Goal: Navigation & Orientation: Find specific page/section

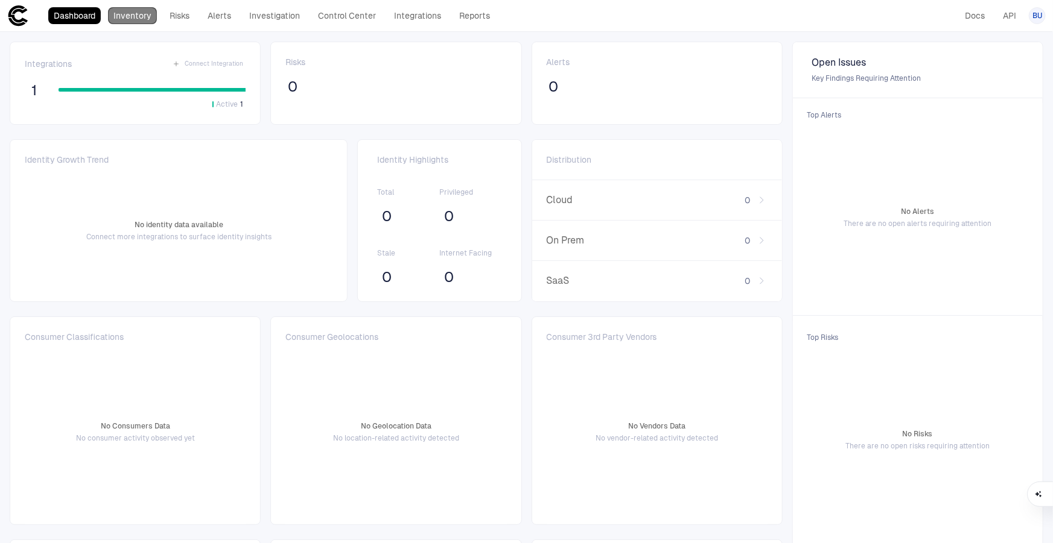
click at [132, 13] on link "Inventory" at bounding box center [132, 15] width 49 height 17
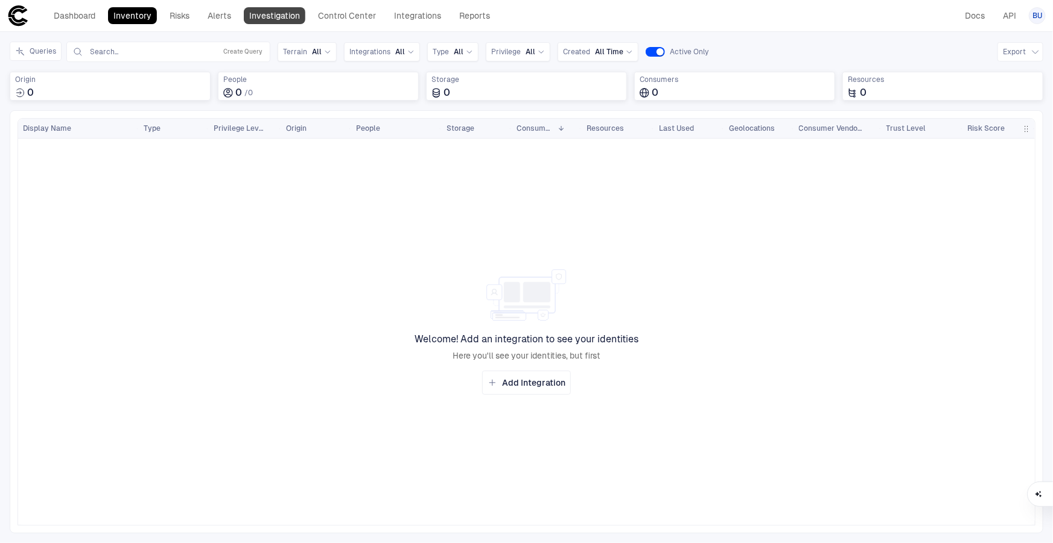
click at [265, 13] on link "Investigation" at bounding box center [275, 15] width 62 height 17
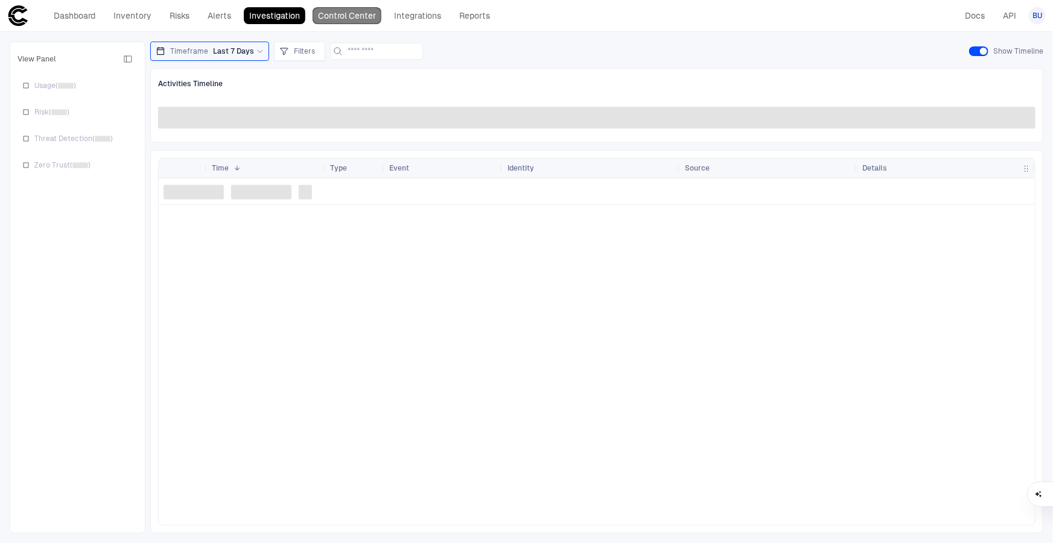
click at [338, 13] on link "Control Center" at bounding box center [346, 15] width 69 height 17
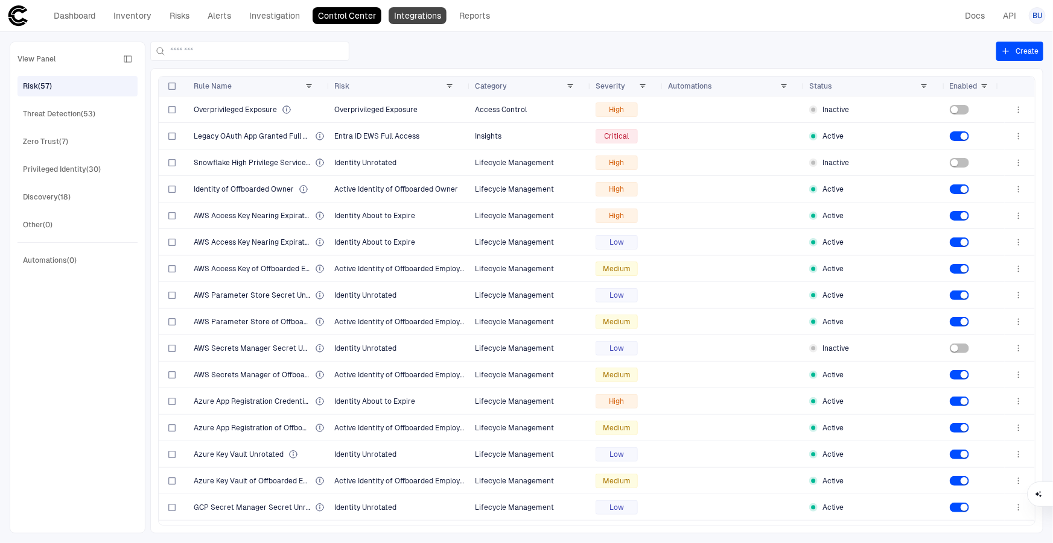
click at [416, 16] on link "Integrations" at bounding box center [417, 15] width 58 height 17
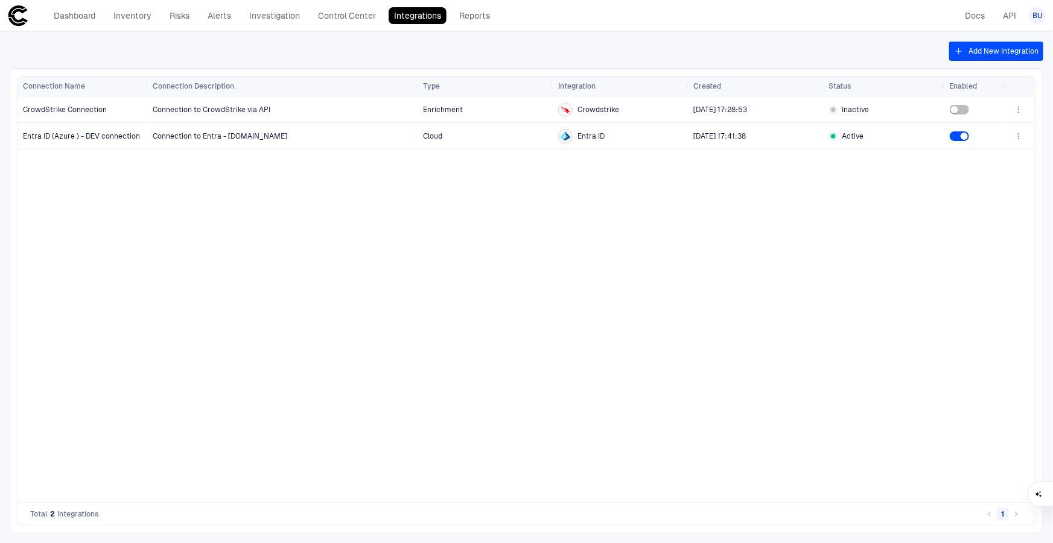
drag, startPoint x: 135, startPoint y: 83, endPoint x: 144, endPoint y: 85, distance: 9.2
click at [145, 85] on div at bounding box center [147, 86] width 5 height 19
click at [90, 12] on link "Dashboard" at bounding box center [74, 15] width 52 height 17
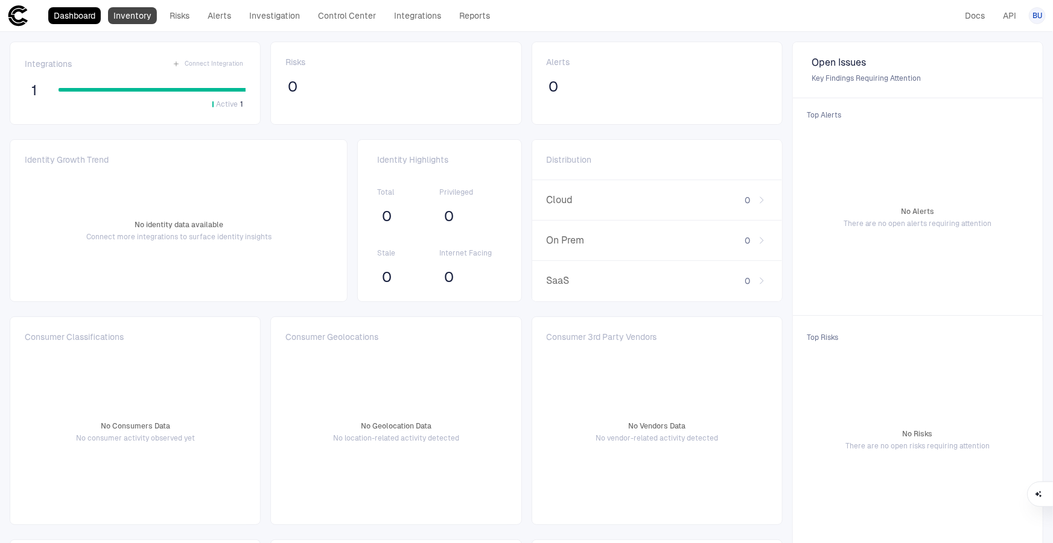
click at [127, 18] on link "Inventory" at bounding box center [132, 15] width 49 height 17
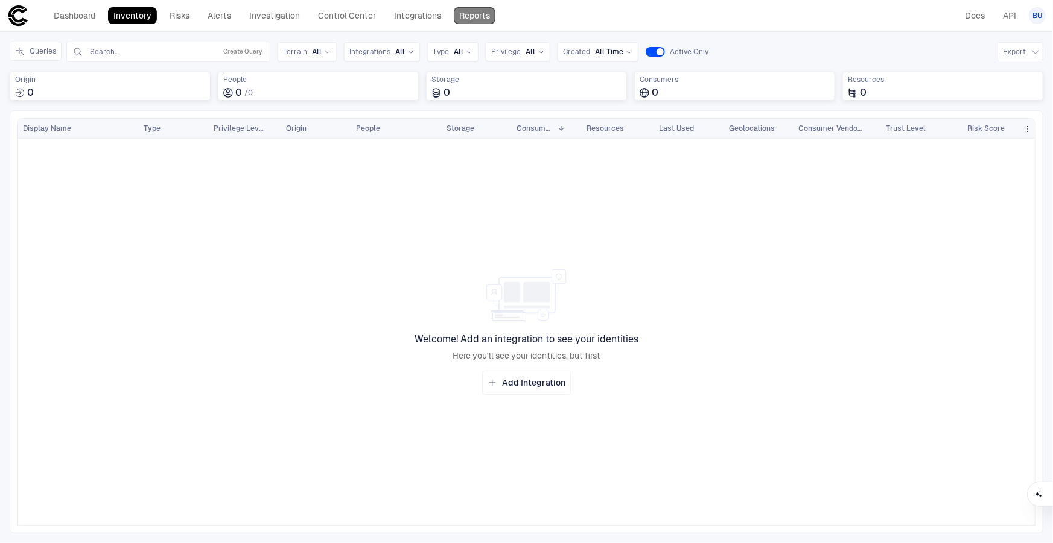
click at [472, 15] on link "Reports" at bounding box center [475, 15] width 42 height 17
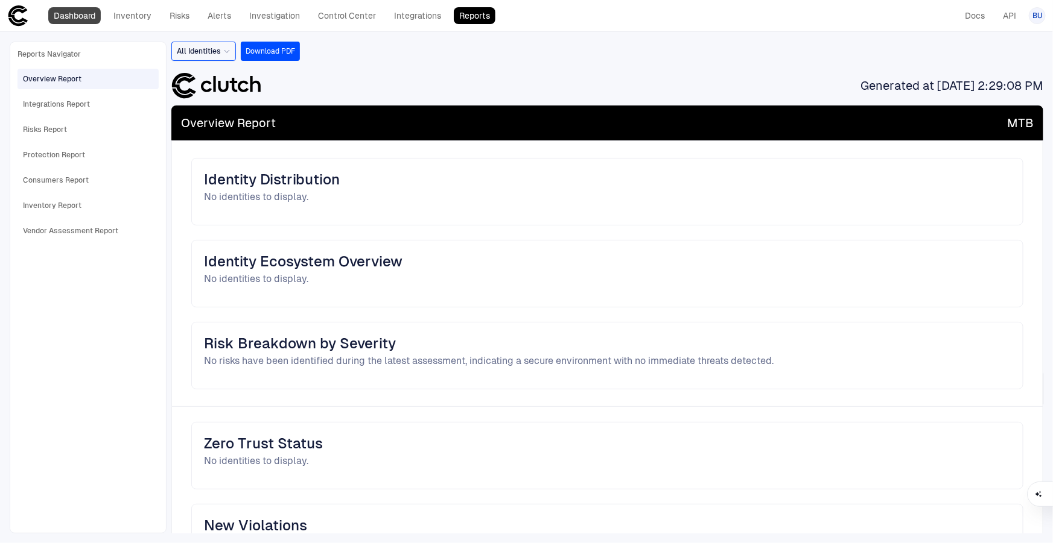
click at [83, 13] on link "Dashboard" at bounding box center [74, 15] width 52 height 17
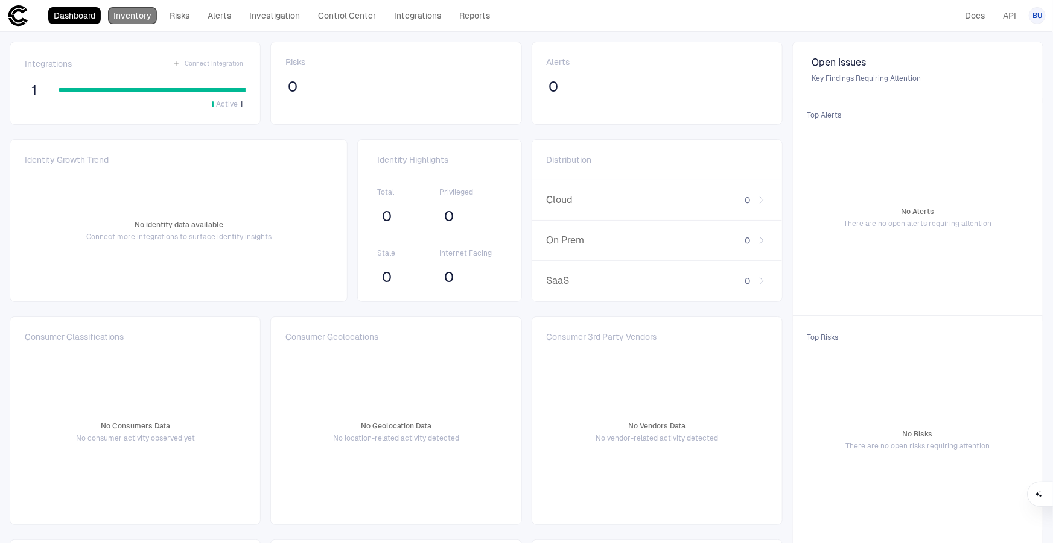
click at [138, 16] on link "Inventory" at bounding box center [132, 15] width 49 height 17
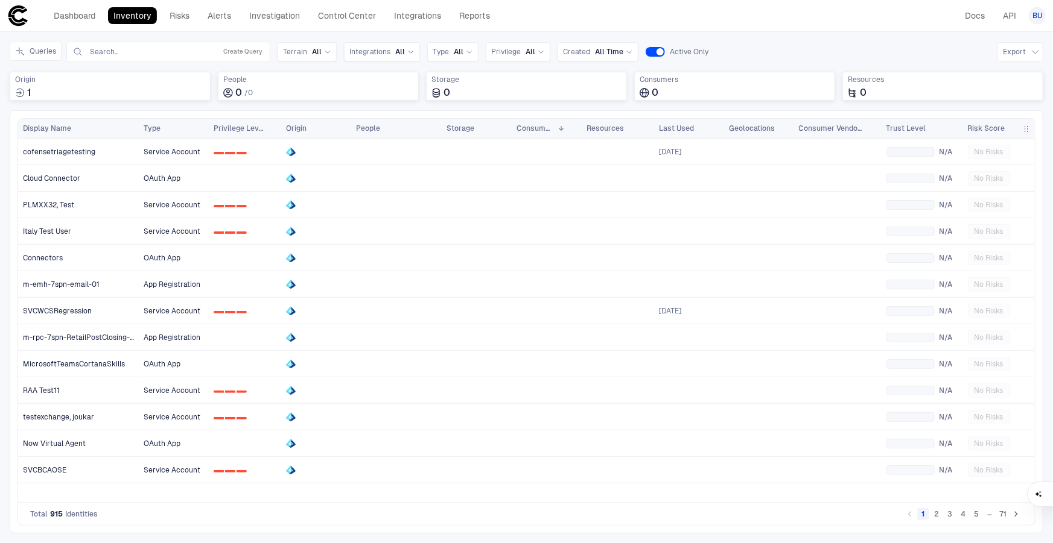
click at [151, 531] on div "Drag here to set row groups Drag here to set column labels Display Name" at bounding box center [526, 321] width 1033 height 423
click at [935, 514] on button "2" at bounding box center [936, 514] width 12 height 12
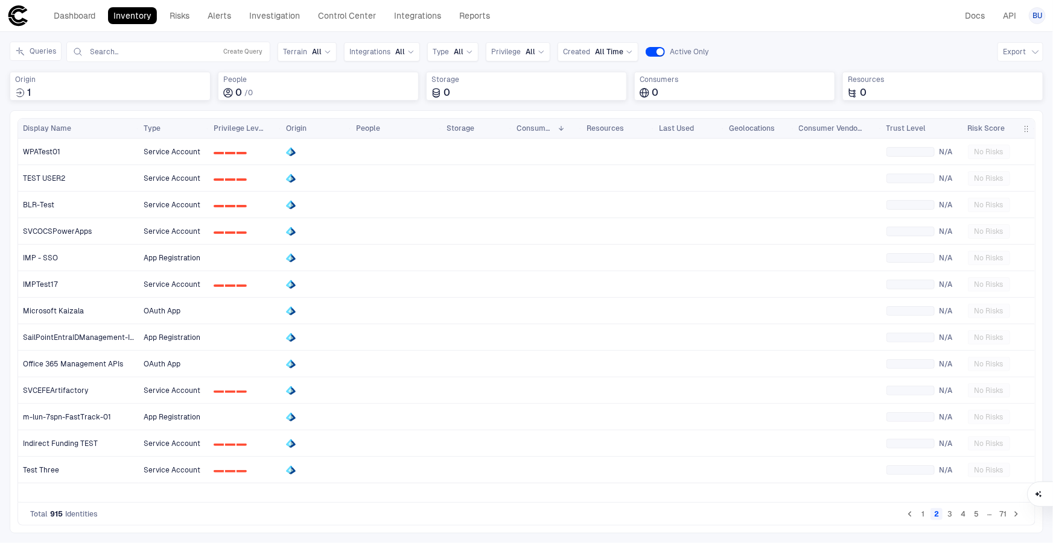
click at [949, 516] on button "3" at bounding box center [949, 514] width 12 height 12
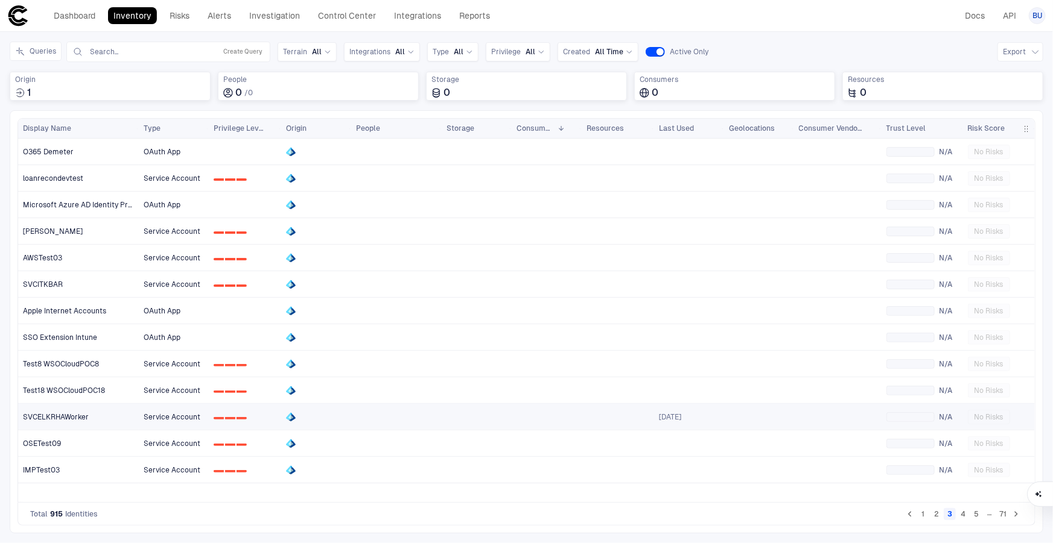
click at [72, 413] on span "SVCELKRHAWorker" at bounding box center [56, 418] width 66 height 10
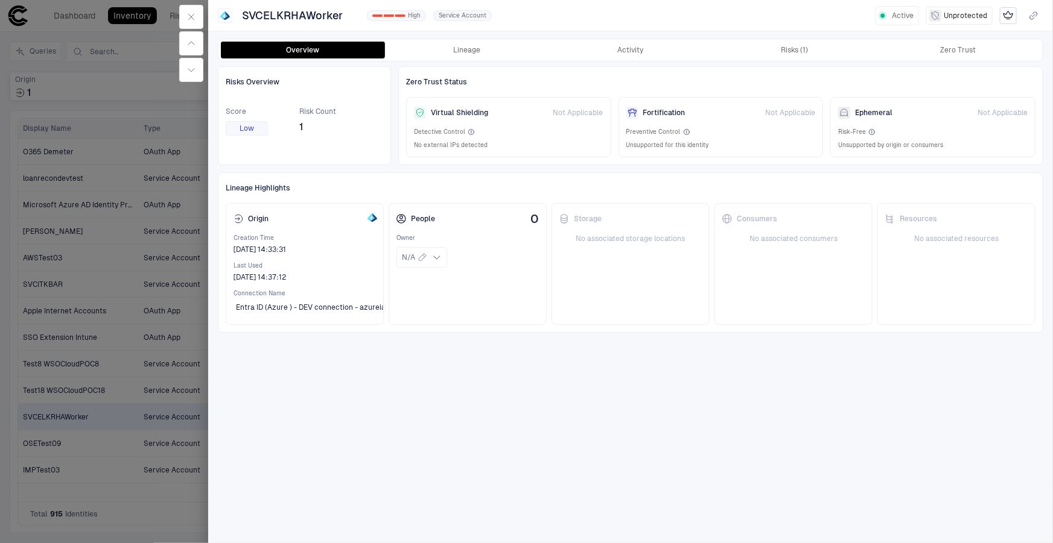
click at [136, 432] on div at bounding box center [526, 271] width 1053 height 543
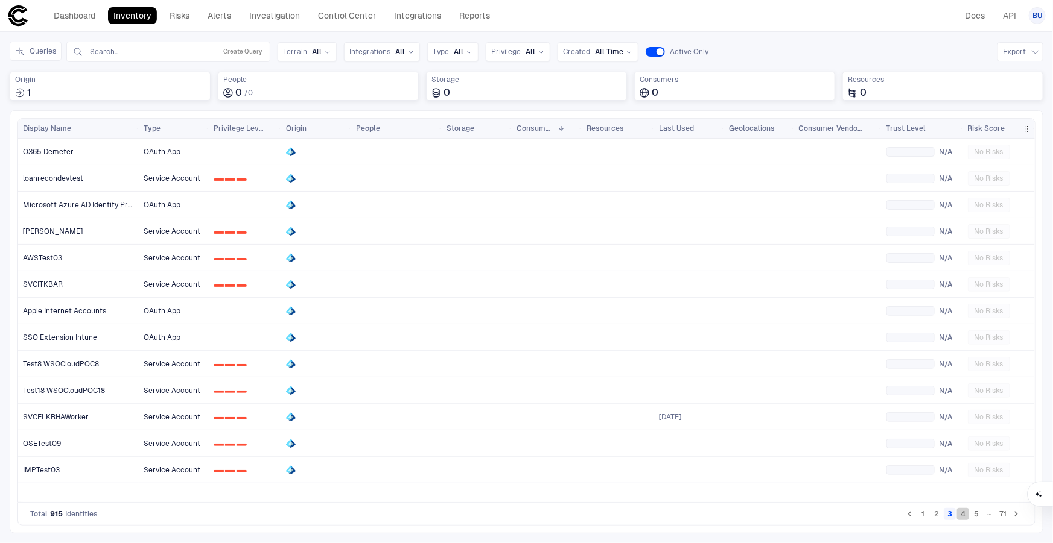
click at [962, 513] on button "4" at bounding box center [963, 514] width 12 height 12
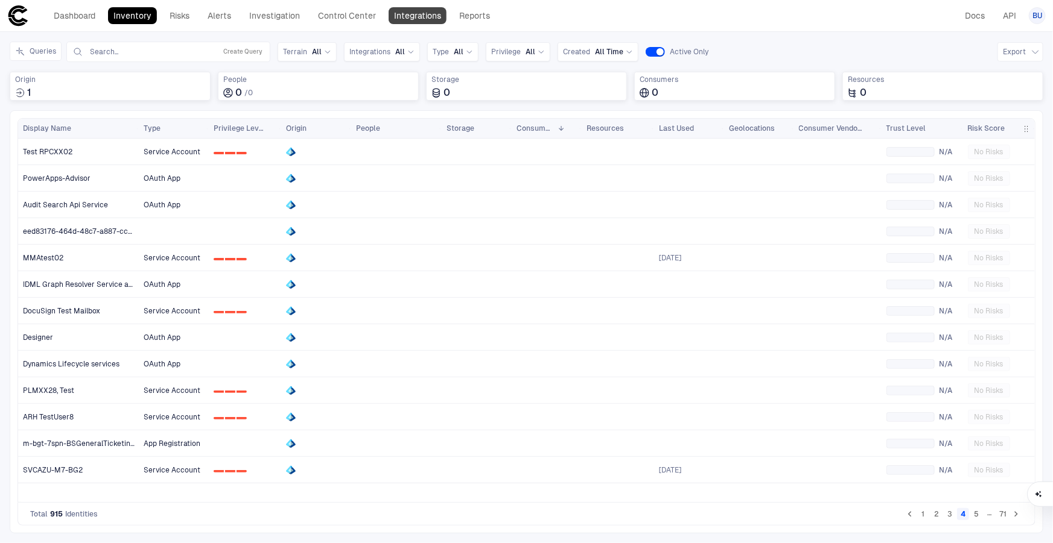
click at [410, 13] on link "Integrations" at bounding box center [417, 15] width 58 height 17
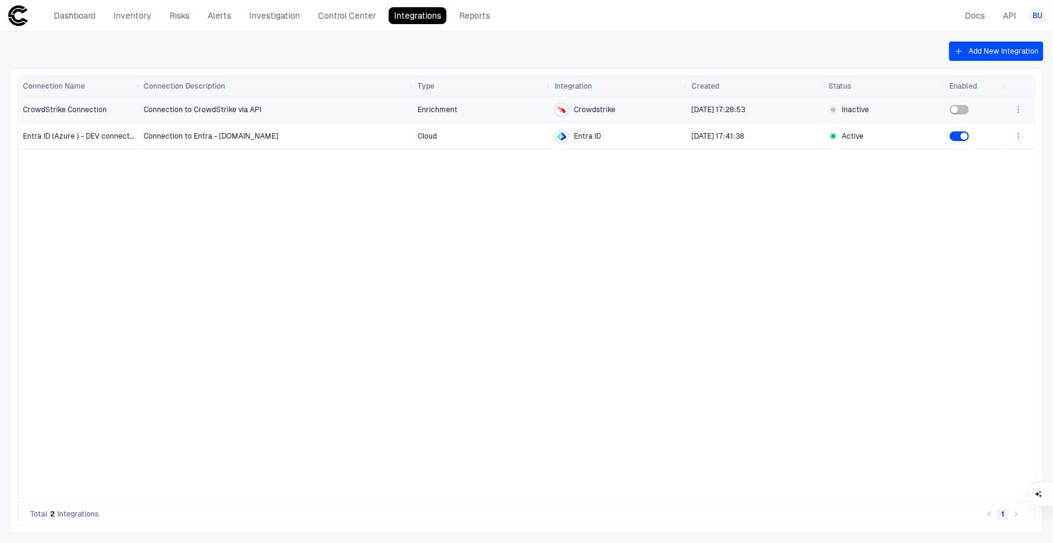
click at [1019, 107] on icon "button" at bounding box center [1018, 110] width 10 height 10
click at [1018, 109] on div at bounding box center [526, 271] width 1053 height 543
click at [774, 307] on div "Connection to CrowdStrike via API Enrichment Crowdstrike [DATE] 17:28:53 Inacti…" at bounding box center [572, 300] width 866 height 406
click at [252, 286] on div "Connection to CrowdStrike via API Enrichment Crowdstrike [DATE] 17:28:53 Inacti…" at bounding box center [572, 300] width 866 height 406
click at [317, 19] on link "Control Center" at bounding box center [346, 15] width 69 height 17
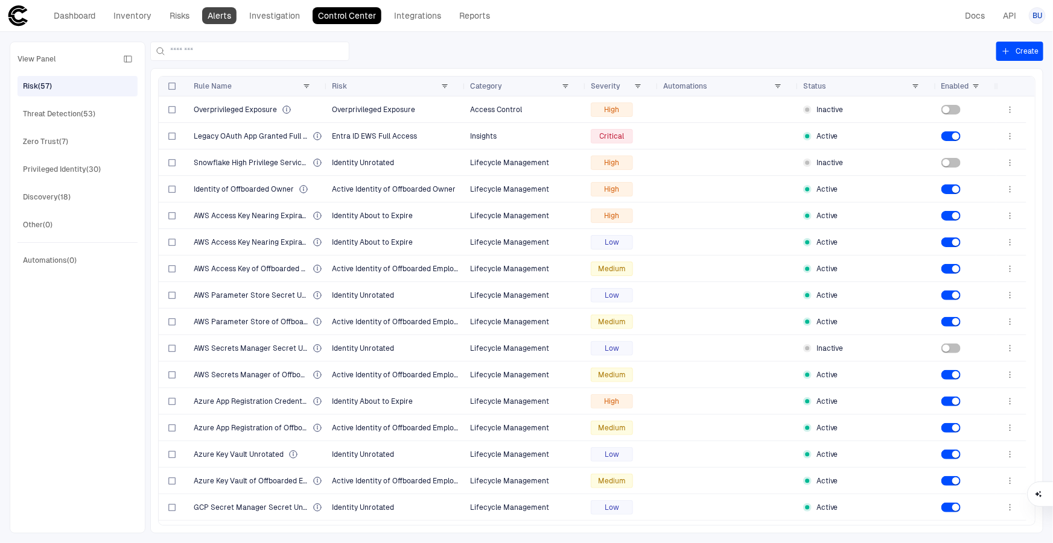
click at [221, 17] on link "Alerts" at bounding box center [219, 15] width 34 height 17
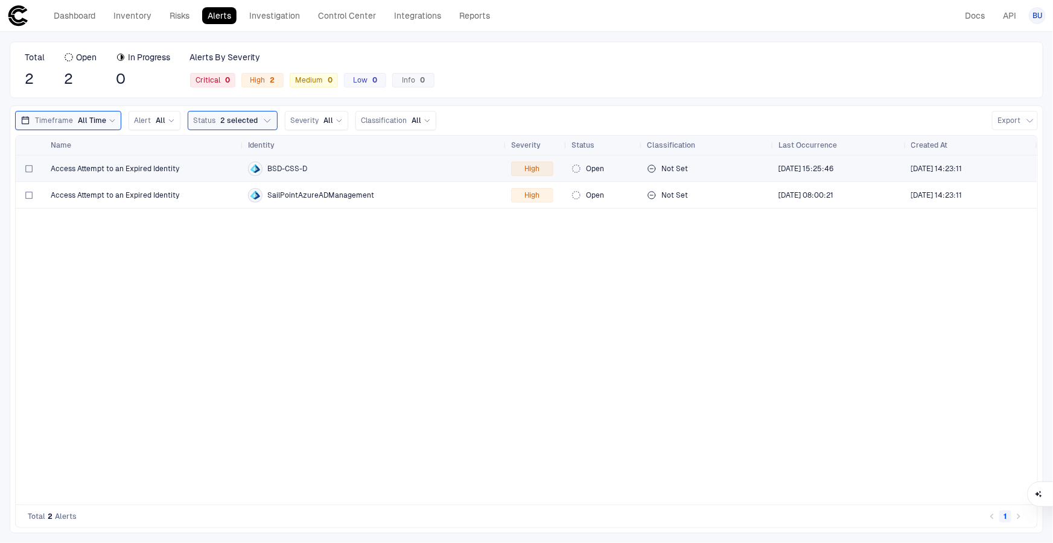
click at [282, 166] on span "BSD-CSS-D" at bounding box center [287, 169] width 40 height 10
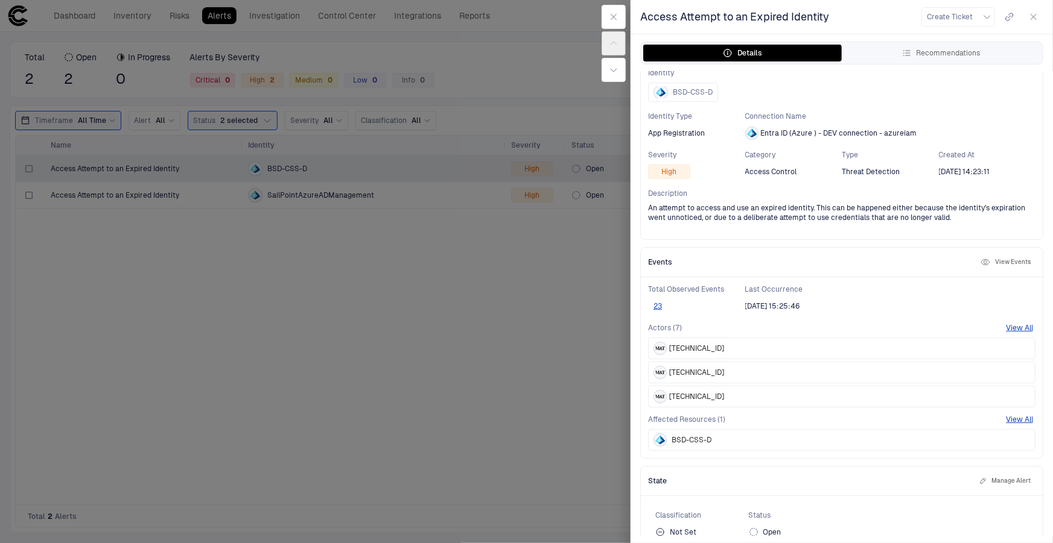
scroll to position [54, 0]
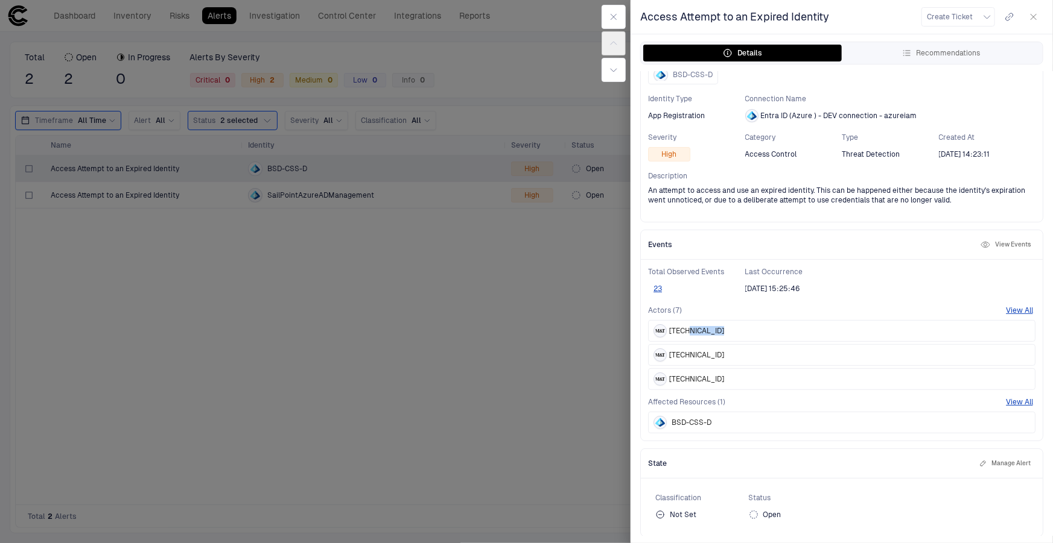
drag, startPoint x: 718, startPoint y: 328, endPoint x: 685, endPoint y: 326, distance: 33.3
click at [685, 326] on div "[TECHNICAL_ID]" at bounding box center [841, 331] width 387 height 22
click at [715, 328] on span "[TECHNICAL_ID]" at bounding box center [696, 331] width 55 height 10
click at [408, 287] on div at bounding box center [526, 271] width 1053 height 543
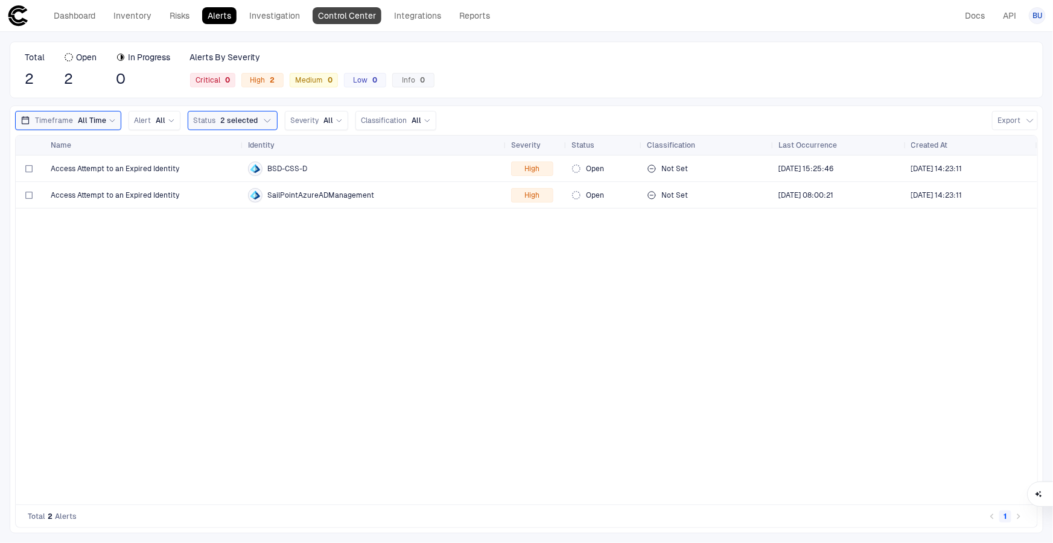
click at [353, 12] on link "Control Center" at bounding box center [346, 15] width 69 height 17
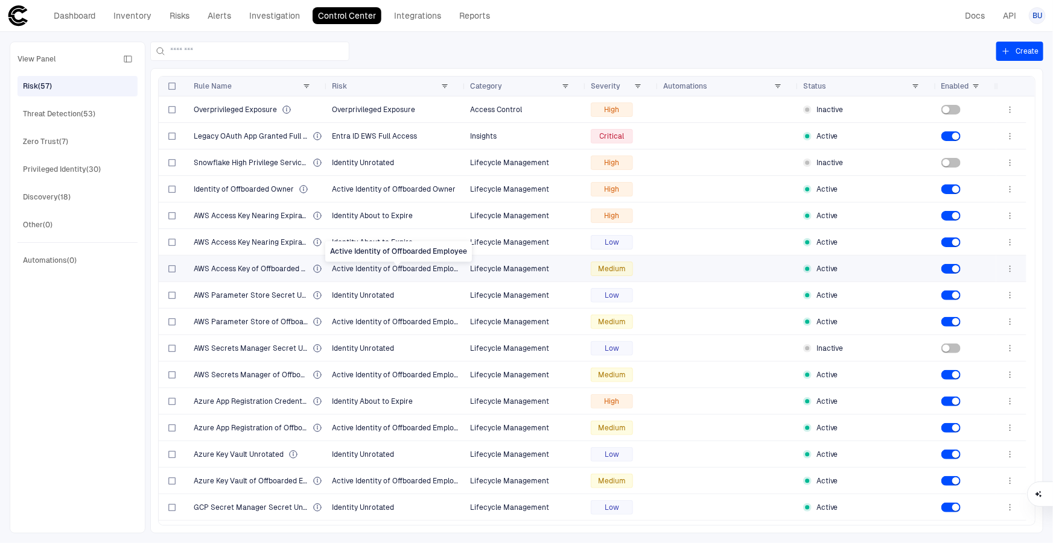
click at [380, 266] on span "Active Identity of Offboarded Employee" at bounding box center [399, 269] width 134 height 8
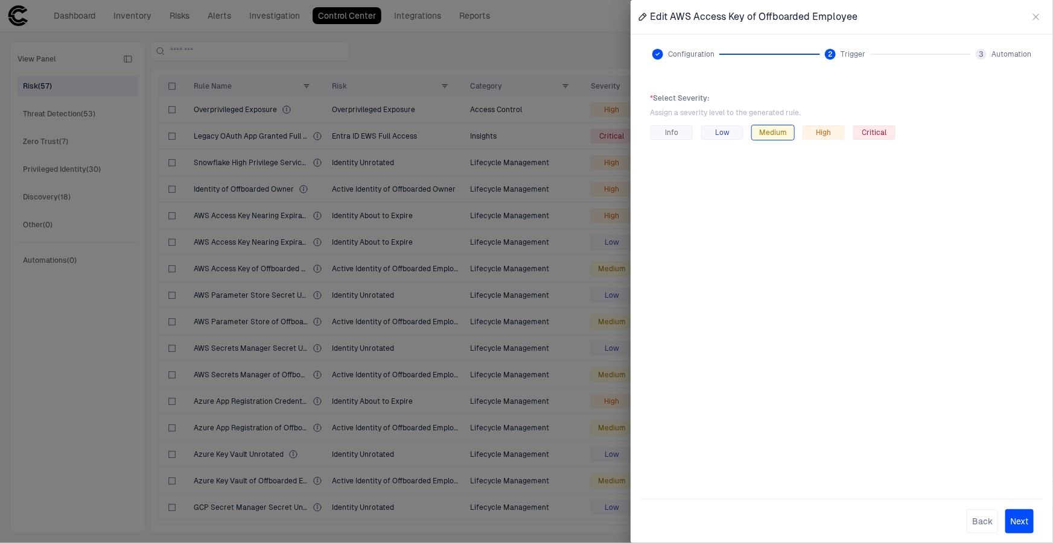
click at [264, 261] on div at bounding box center [526, 271] width 1053 height 543
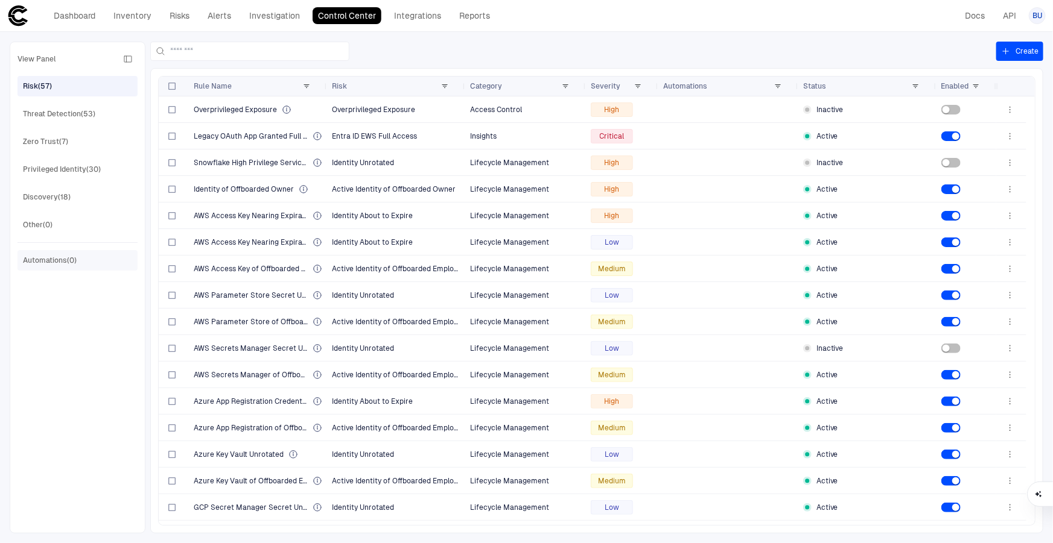
click at [60, 261] on div "Automations (0)" at bounding box center [50, 260] width 54 height 11
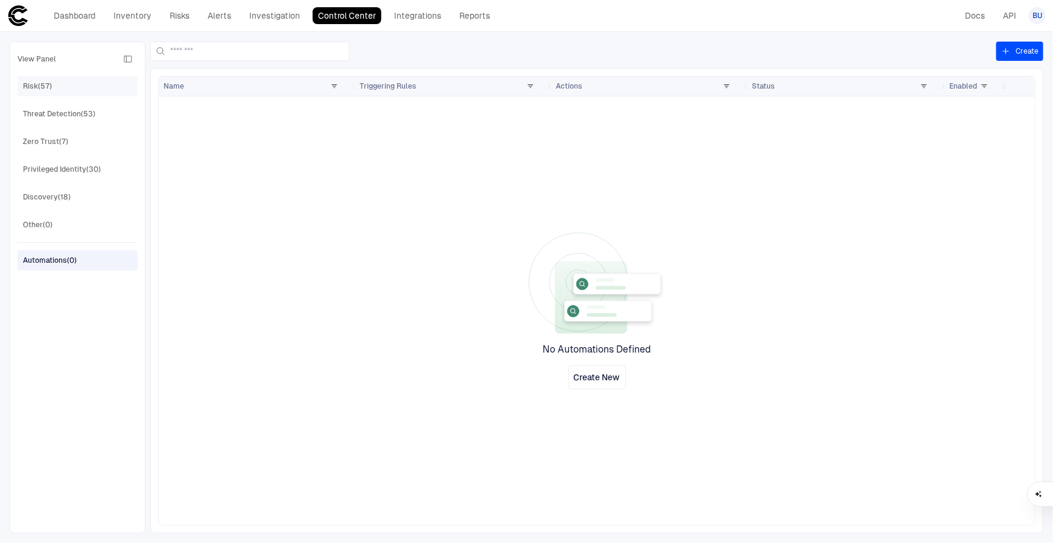
click at [60, 88] on div "Risk (57)" at bounding box center [79, 86] width 112 height 19
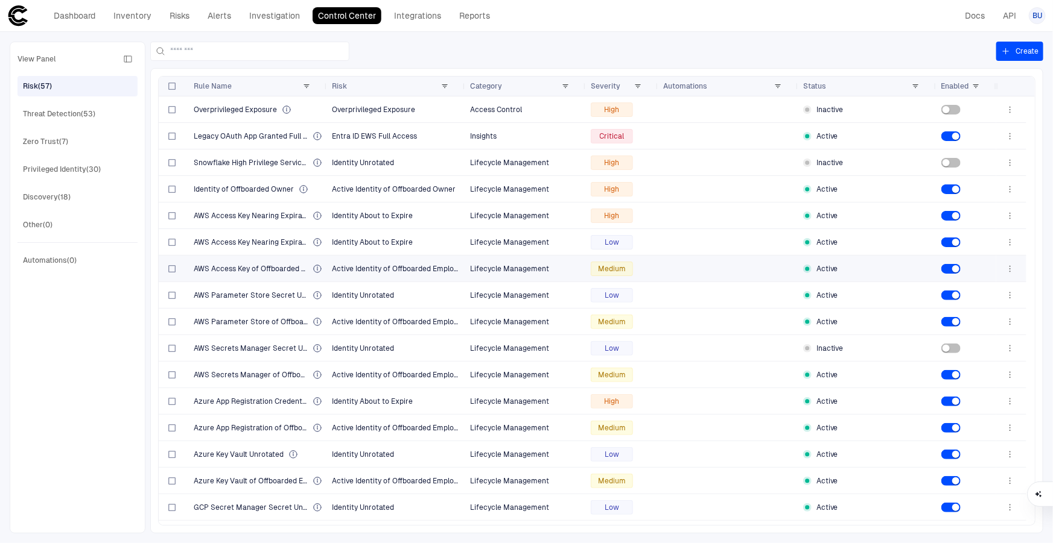
click at [42, 385] on div "View Panel Risk (57) Threat Detection (53) Zero Trust (7) Privileged Identity (…" at bounding box center [77, 287] width 120 height 477
